Goal: Check status: Check status

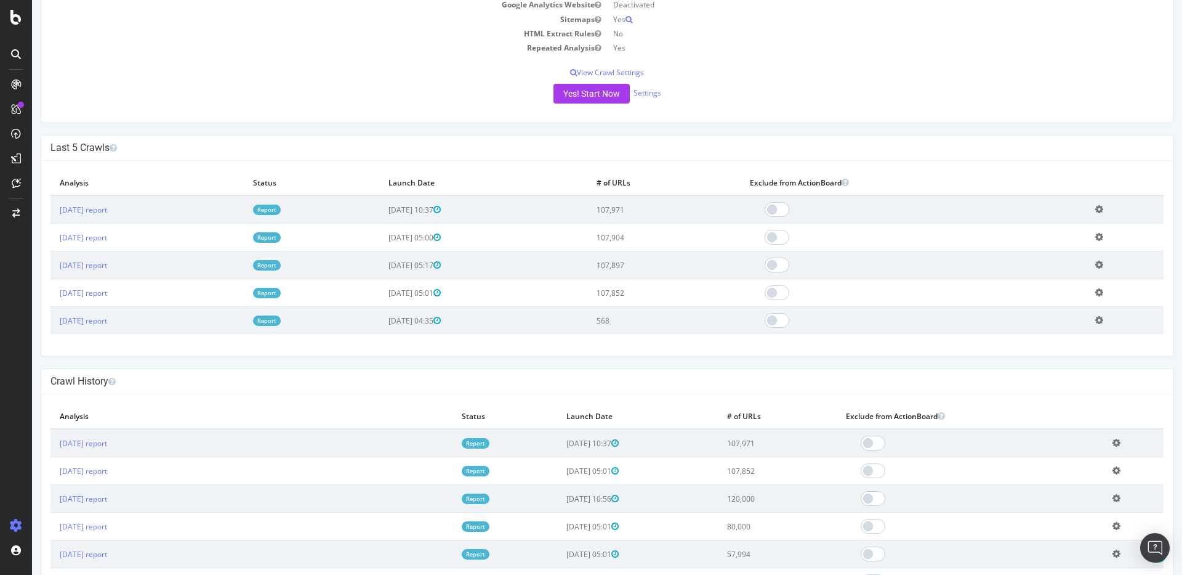
scroll to position [328, 0]
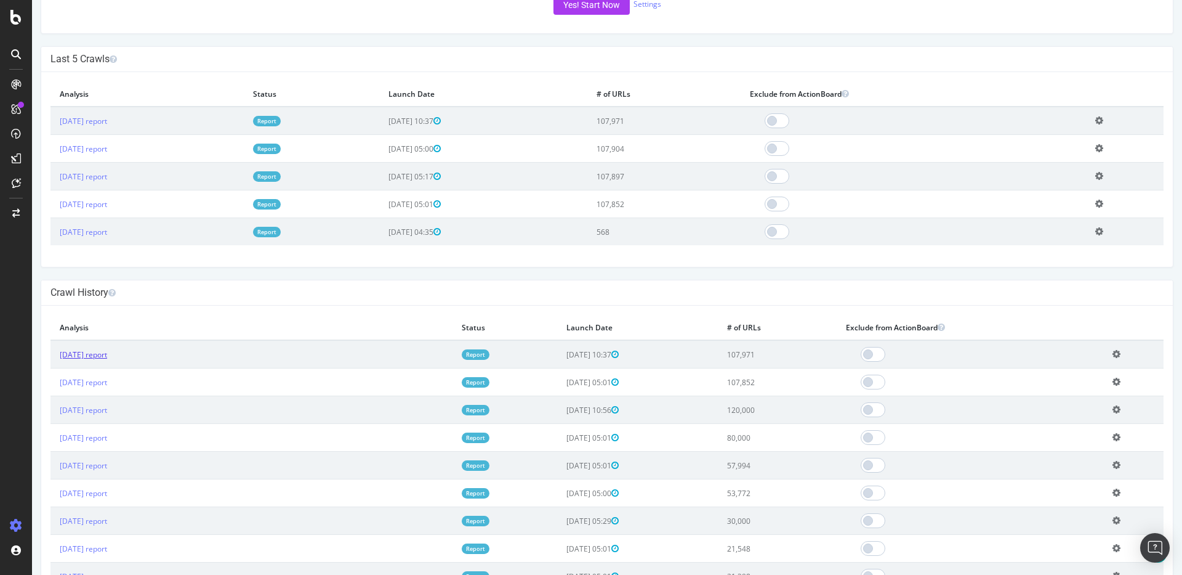
click at [107, 357] on link "2025 Aug. 12th report" at bounding box center [83, 354] width 47 height 10
